Goal: Task Accomplishment & Management: Manage account settings

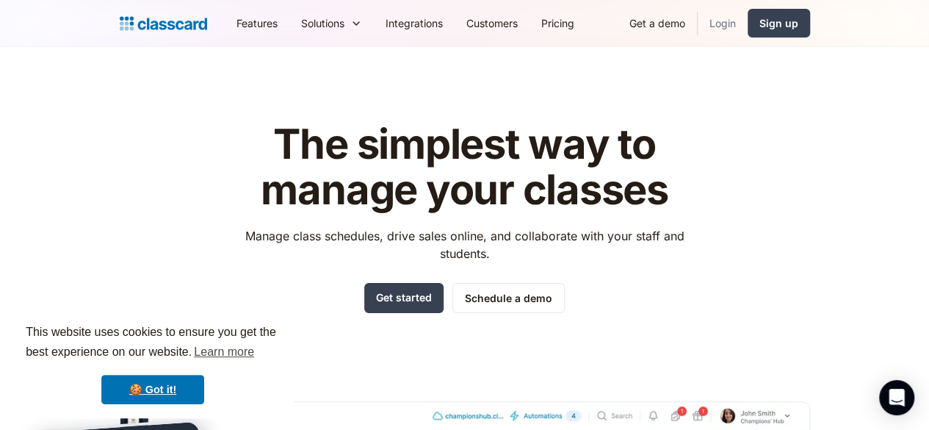
click at [748, 21] on link "Login" at bounding box center [723, 23] width 50 height 33
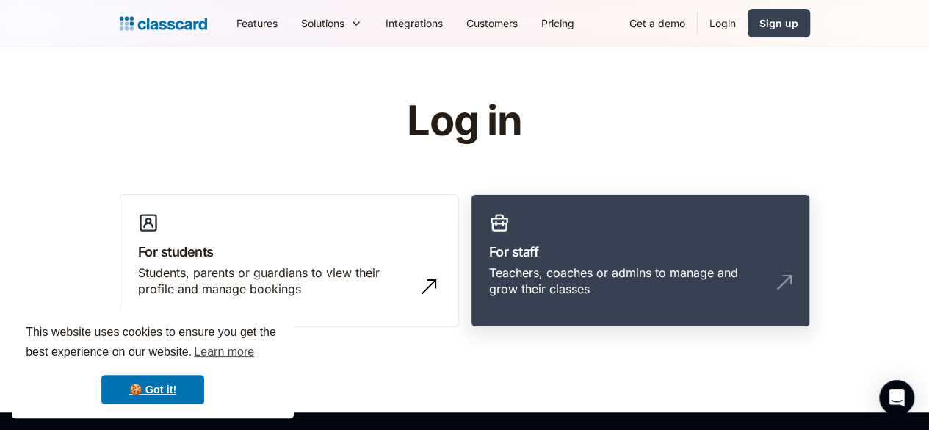
click at [748, 237] on link "For staff Teachers, coaches or admins to manage and grow their classes" at bounding box center [640, 261] width 339 height 134
